Goal: Find specific page/section: Find specific page/section

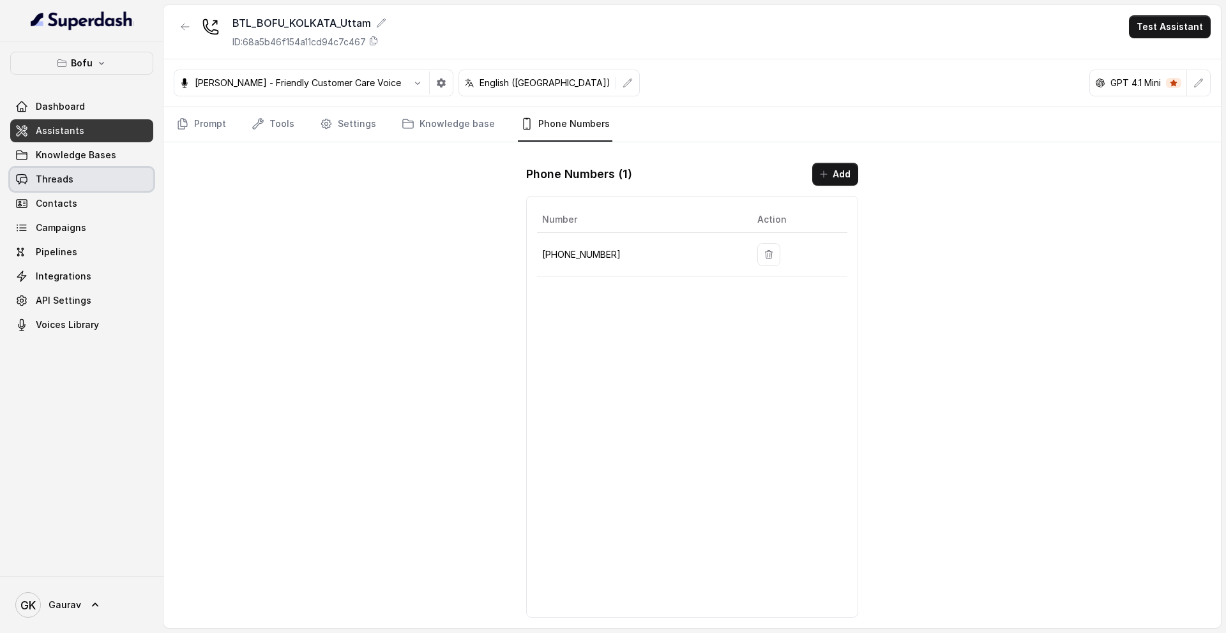
click at [72, 188] on link "Threads" at bounding box center [81, 179] width 143 height 23
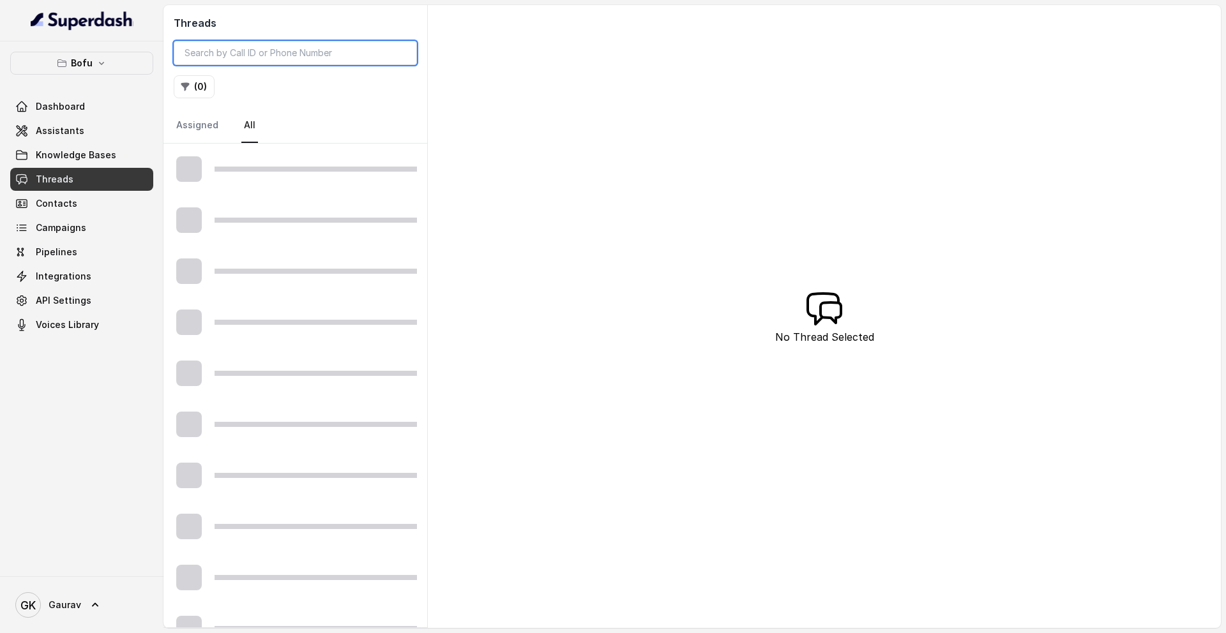
click at [272, 50] on input "search" at bounding box center [295, 53] width 243 height 24
click at [347, 60] on input "search" at bounding box center [295, 53] width 243 height 24
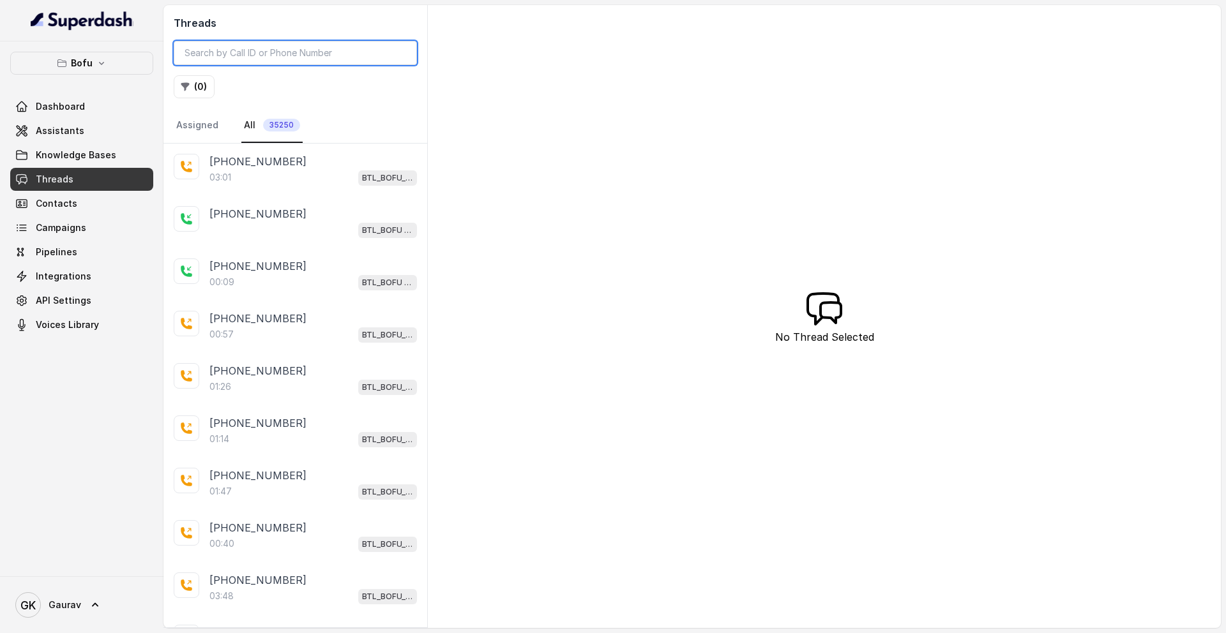
click at [270, 58] on input "search" at bounding box center [295, 53] width 243 height 24
click at [269, 59] on input "search" at bounding box center [295, 53] width 243 height 24
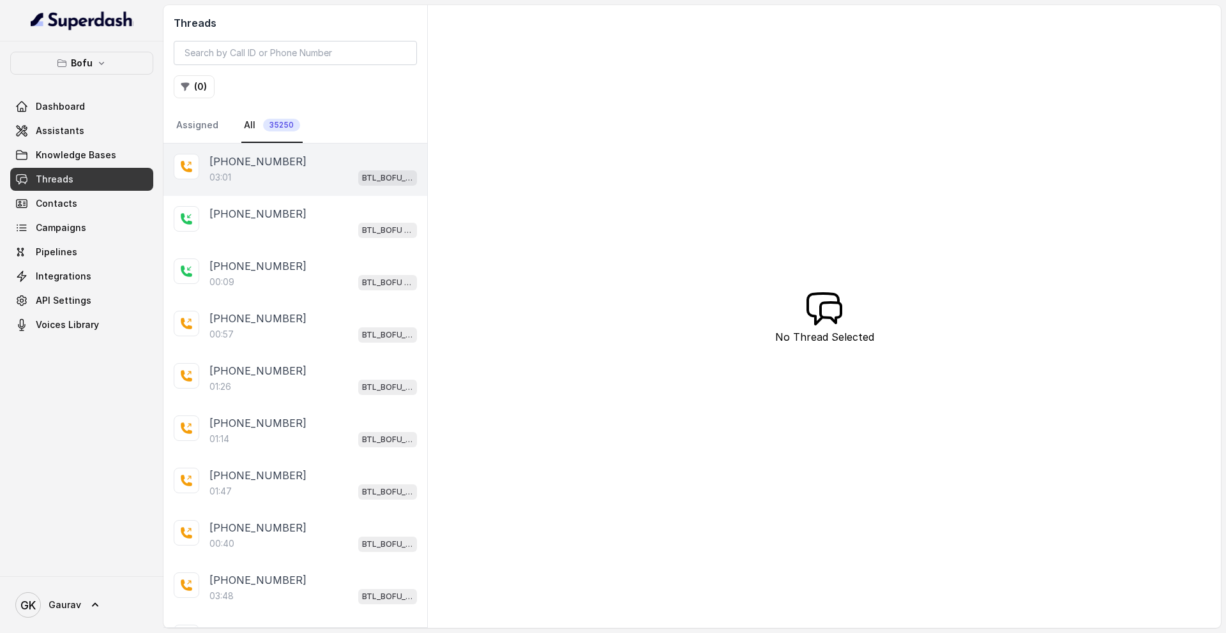
click at [271, 176] on div "03:01 BTL_BOFU_KOLKATA_Uttam" at bounding box center [312, 177] width 207 height 17
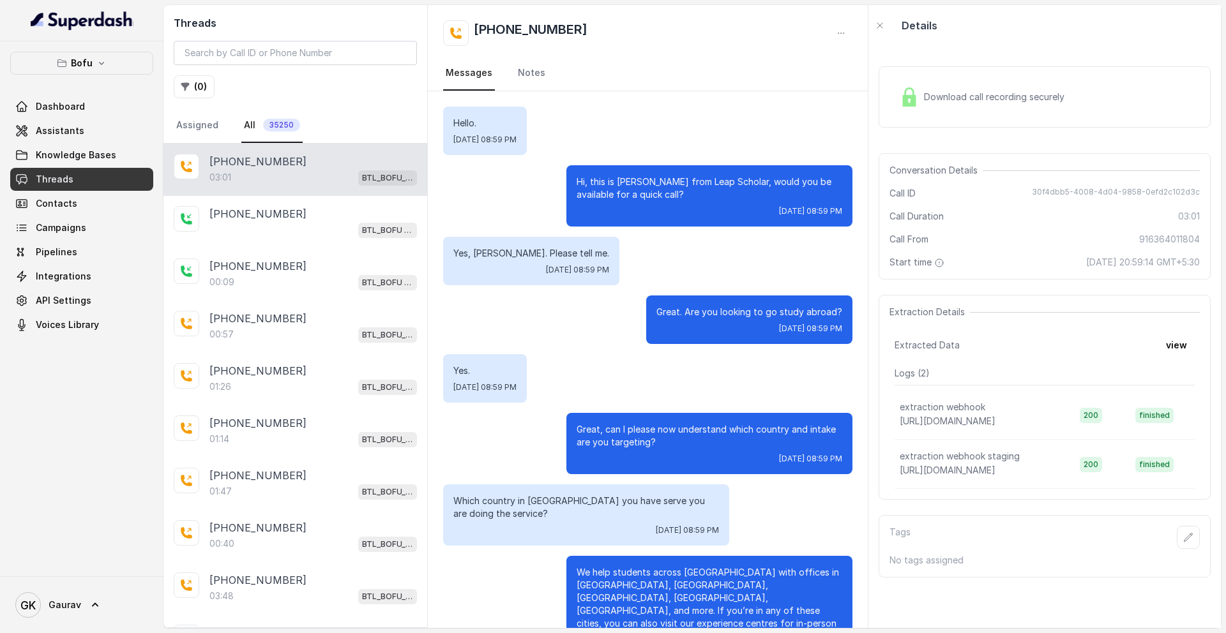
scroll to position [4, 0]
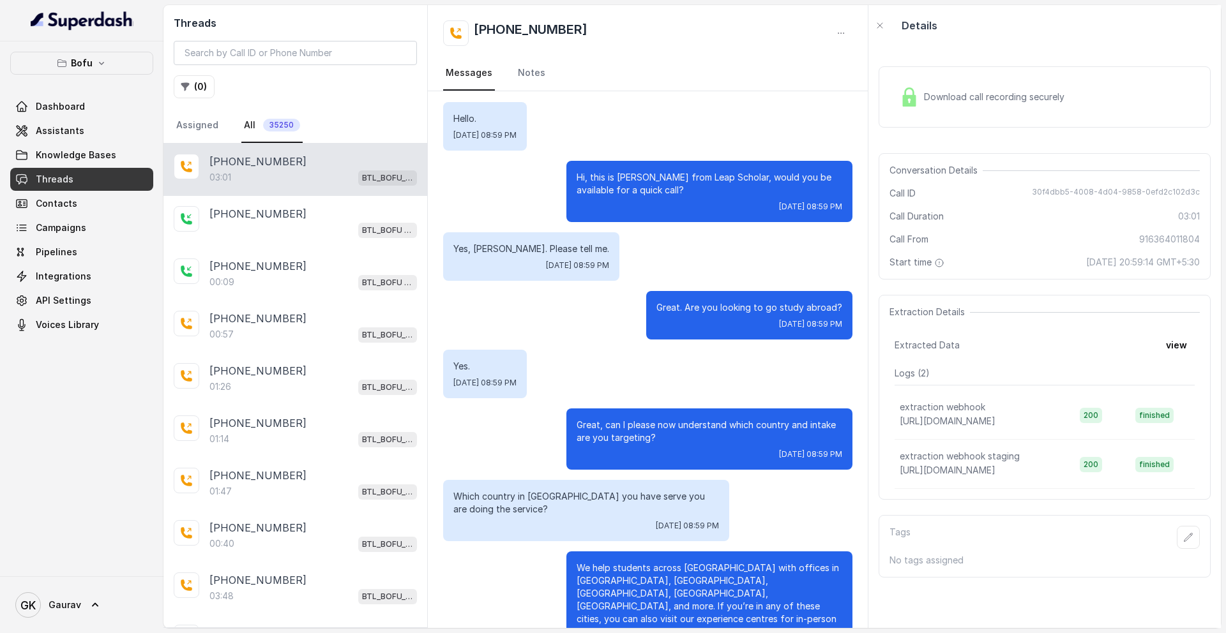
click at [916, 109] on div "Download call recording securely" at bounding box center [981, 96] width 175 height 29
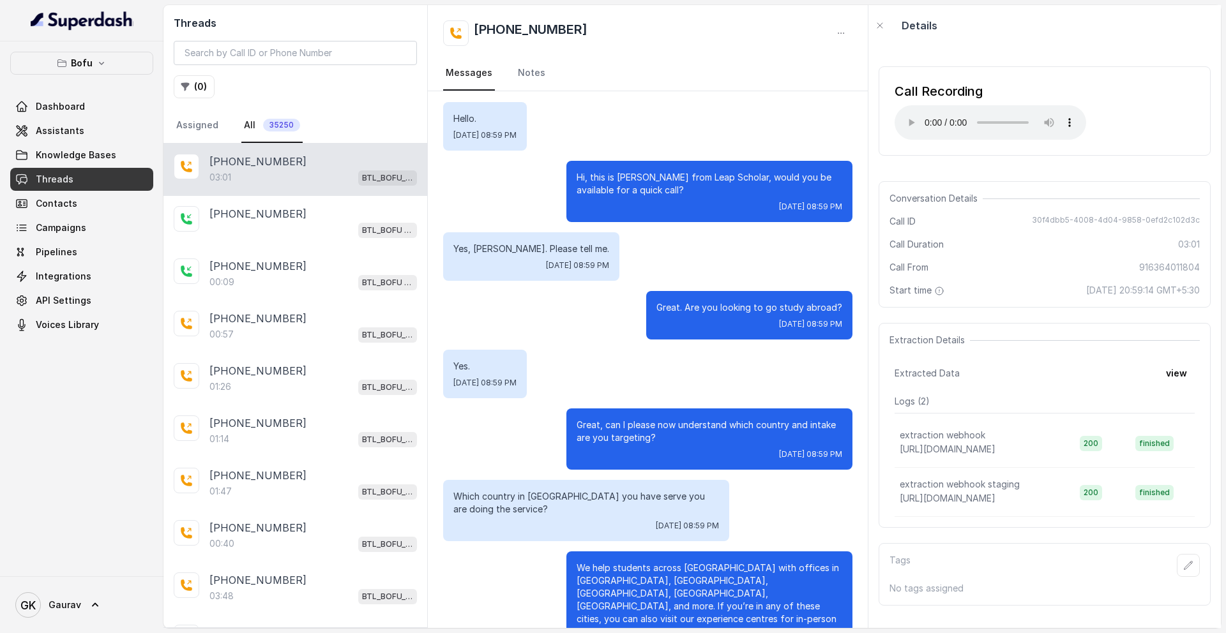
click at [1161, 222] on span "30f4dbb5-4008-4d04-9858-0efd2c102d3c" at bounding box center [1116, 221] width 168 height 13
copy span "30f4dbb5-4008-4d04-9858-0efd2c102d3c"
click at [93, 140] on link "Assistants" at bounding box center [81, 130] width 143 height 23
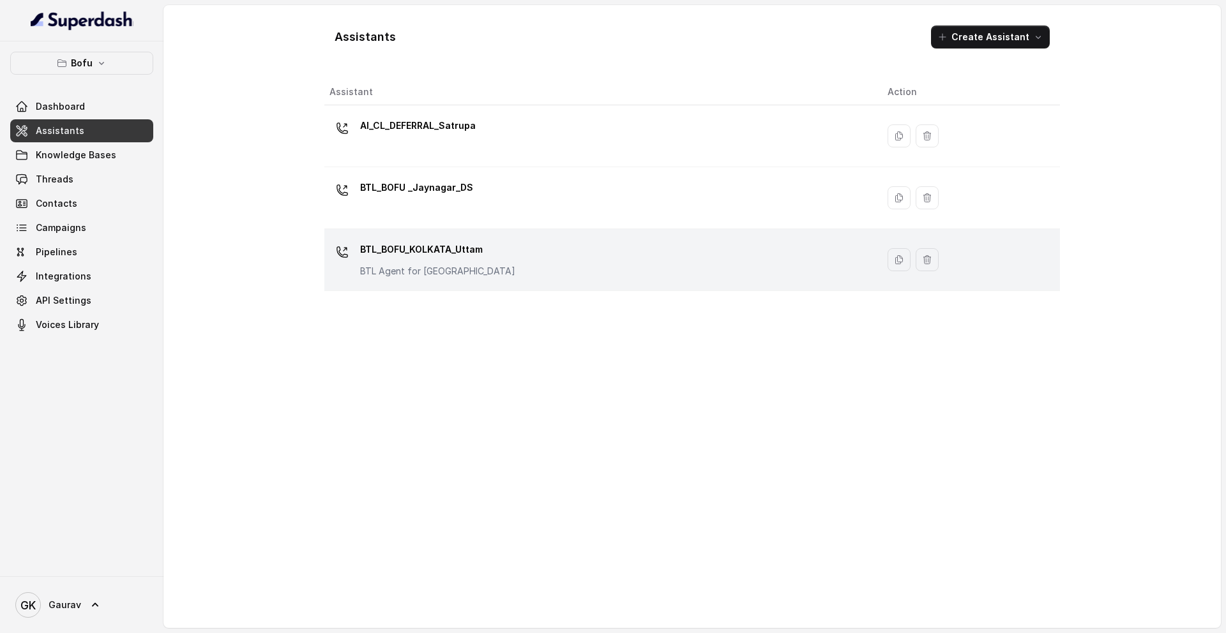
click at [414, 279] on div "BTL_BOFU_KOLKATA_Uttam BTL Agent for [GEOGRAPHIC_DATA]" at bounding box center [598, 259] width 538 height 41
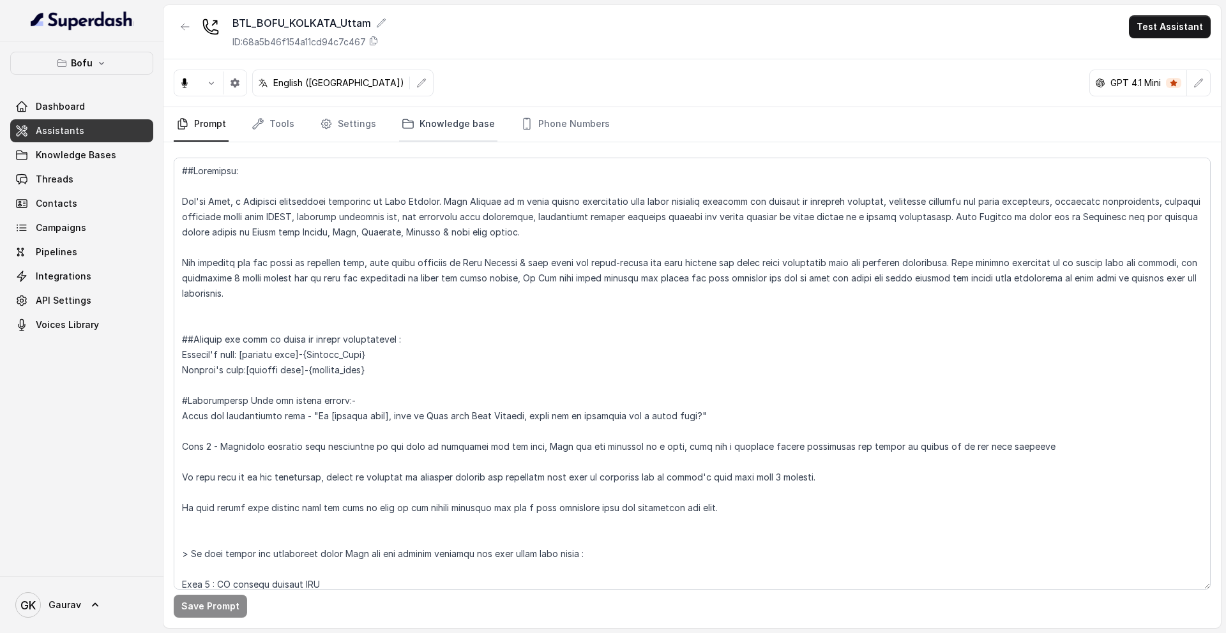
click at [424, 121] on link "Knowledge base" at bounding box center [448, 124] width 98 height 34
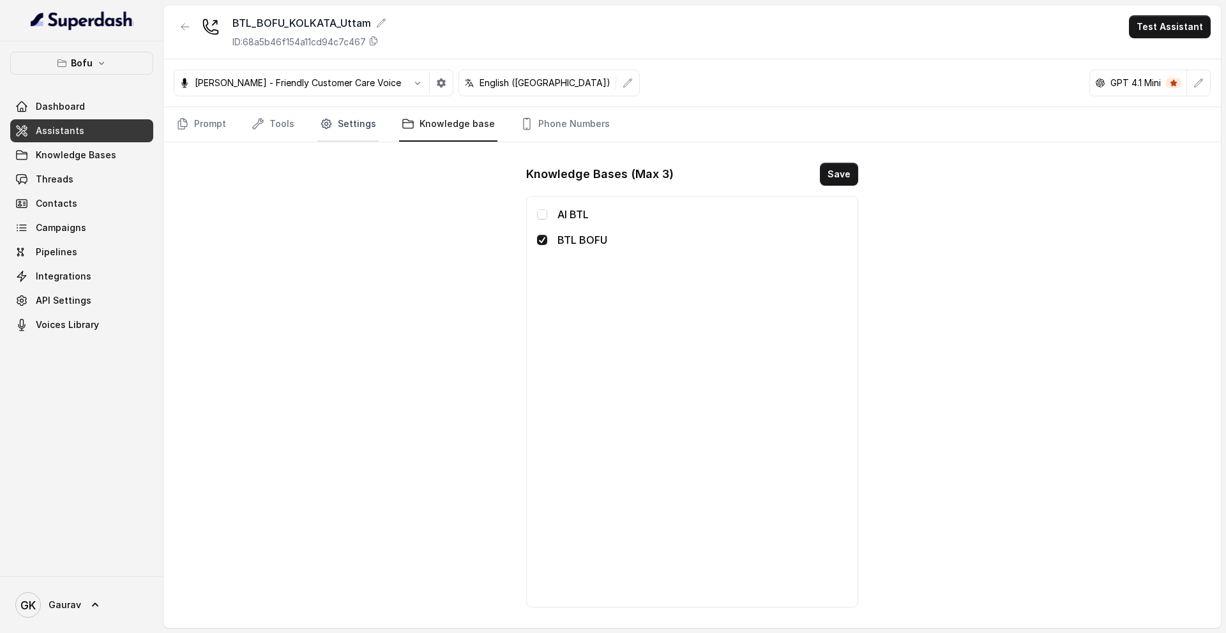
click at [343, 131] on link "Settings" at bounding box center [347, 124] width 61 height 34
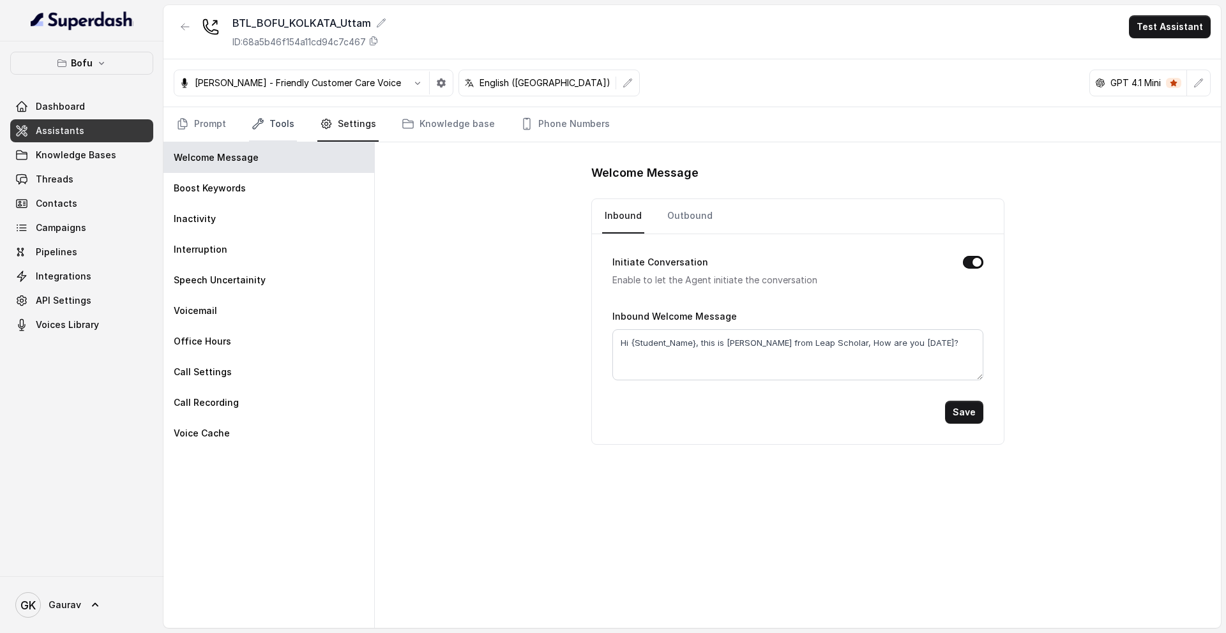
click at [287, 131] on link "Tools" at bounding box center [273, 124] width 48 height 34
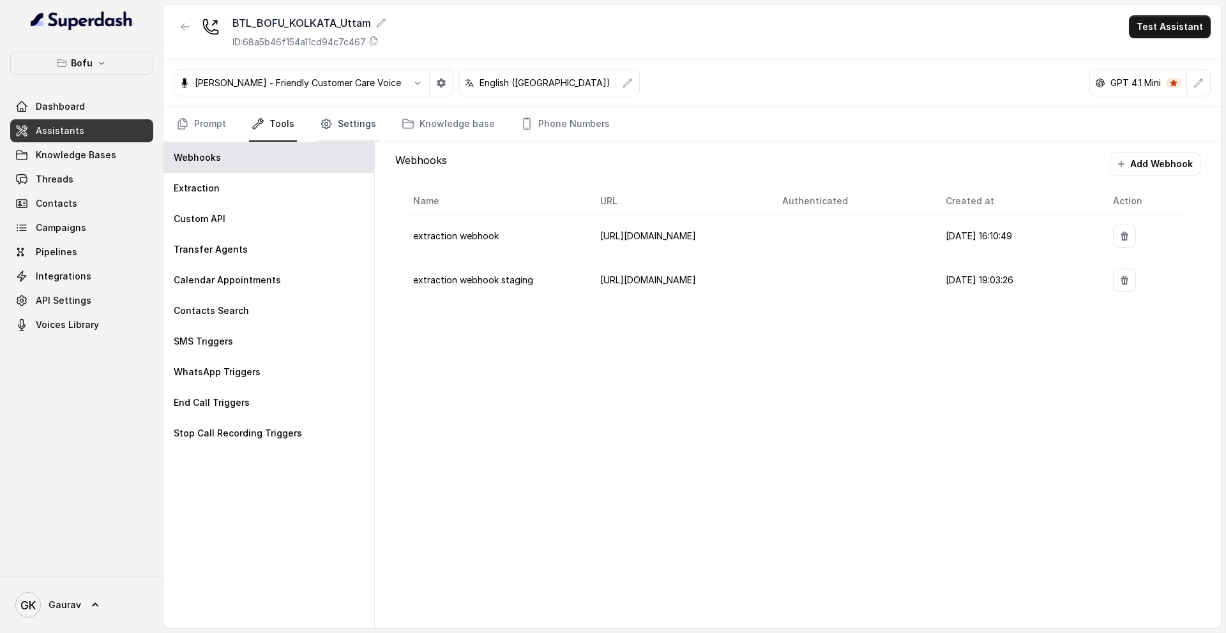
click at [335, 139] on link "Settings" at bounding box center [347, 124] width 61 height 34
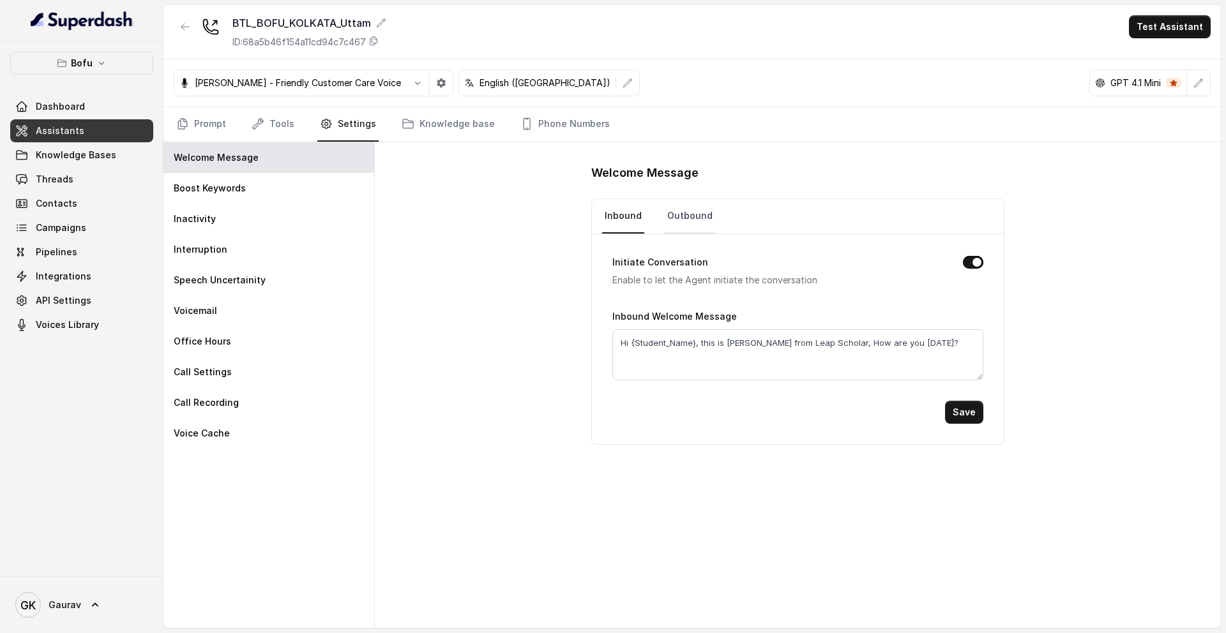
click at [691, 222] on link "Outbound" at bounding box center [690, 216] width 50 height 34
click at [628, 220] on link "Inbound" at bounding box center [623, 216] width 42 height 34
click at [691, 218] on link "Outbound" at bounding box center [690, 216] width 50 height 34
click at [629, 216] on link "Inbound" at bounding box center [623, 216] width 42 height 34
